Goal: Find specific page/section: Find specific page/section

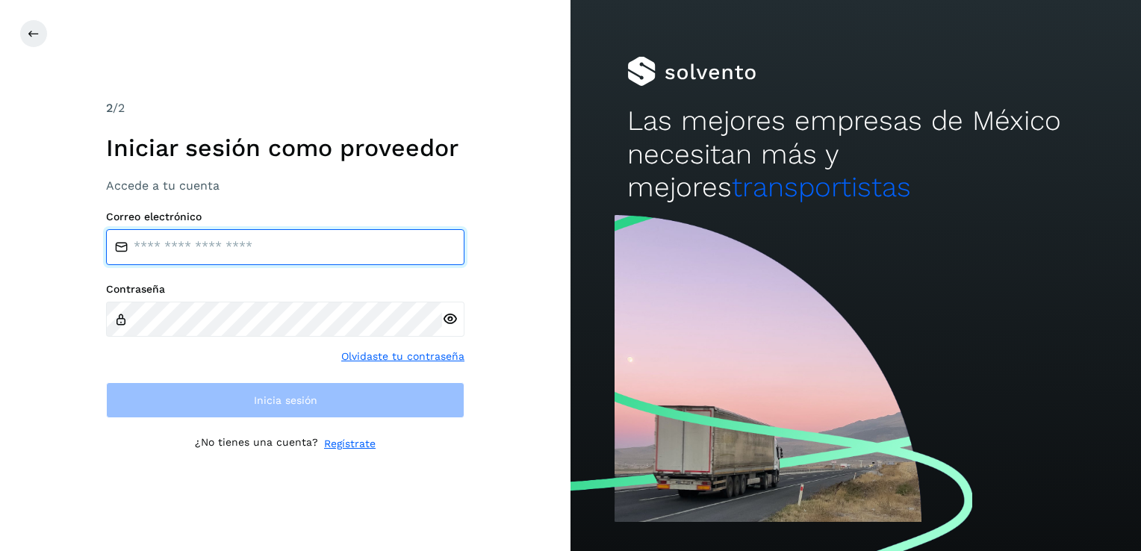
type input "**********"
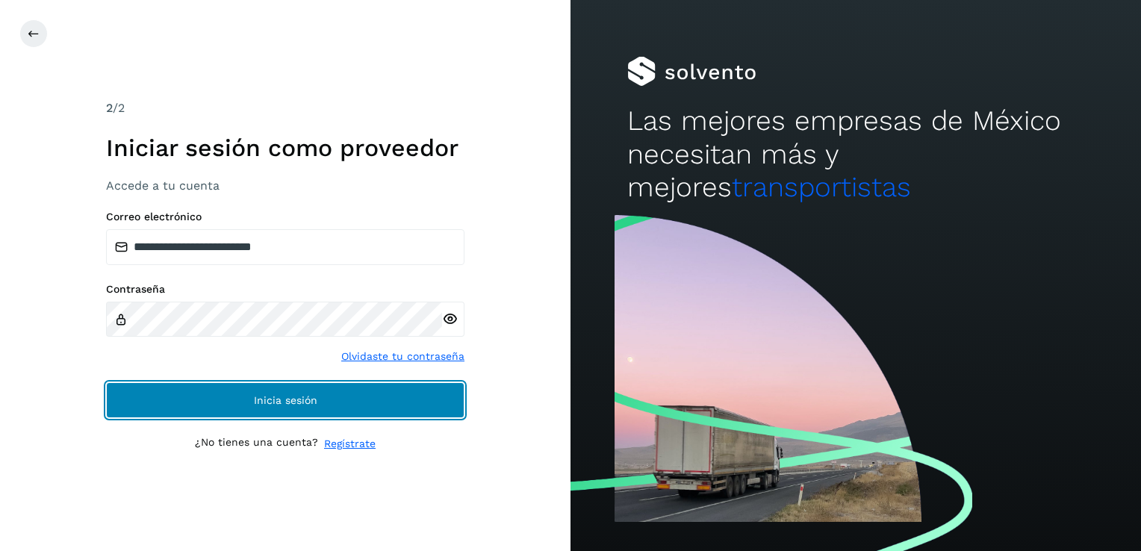
click at [416, 400] on button "Inicia sesión" at bounding box center [285, 400] width 358 height 36
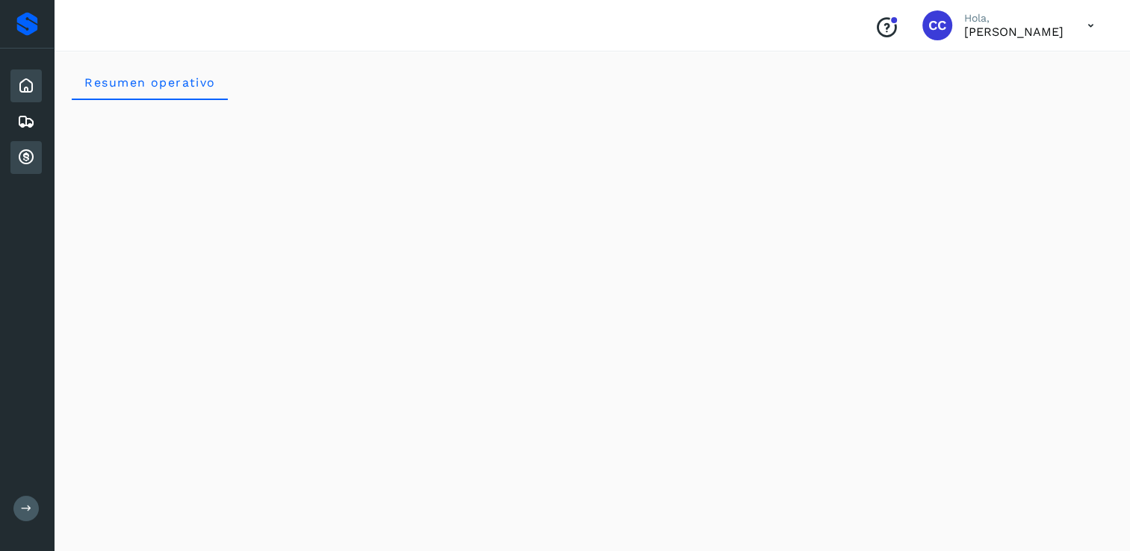
click at [31, 151] on icon at bounding box center [26, 158] width 18 height 18
